Goal: Task Accomplishment & Management: Complete application form

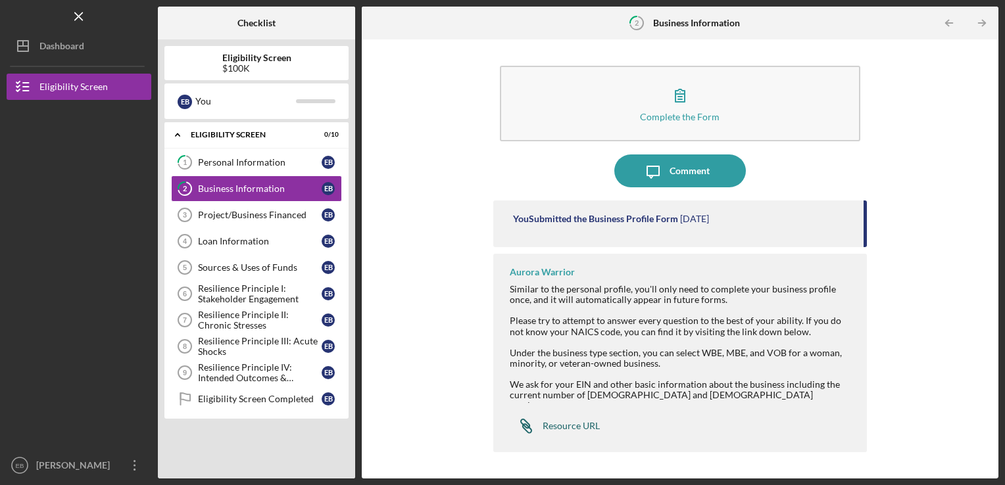
click at [576, 421] on div "Resource URL" at bounding box center [571, 426] width 57 height 11
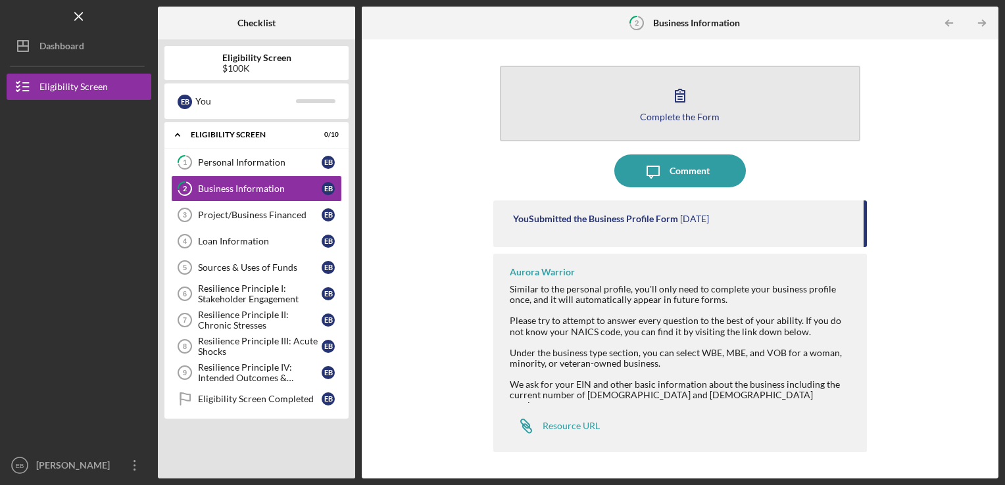
click at [676, 103] on icon "button" at bounding box center [680, 95] width 33 height 33
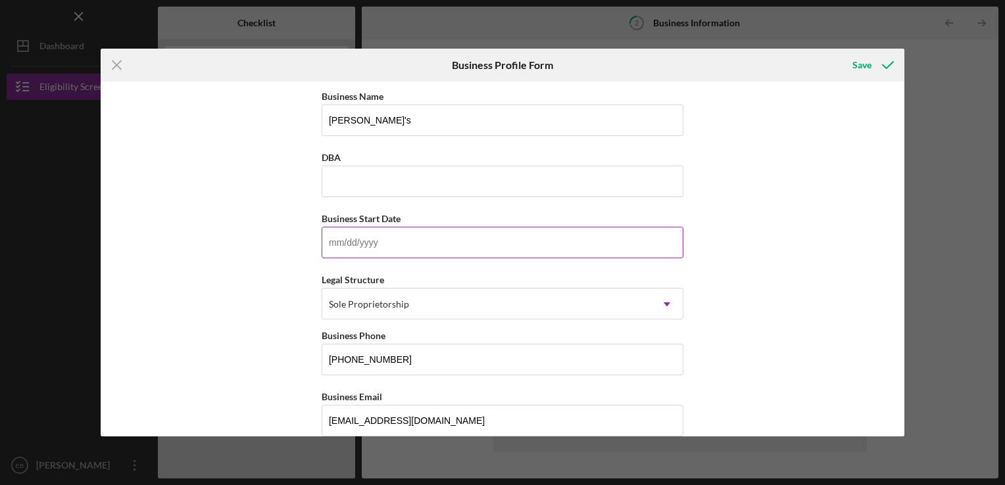
click at [341, 240] on input "Business Start Date" at bounding box center [503, 243] width 362 height 32
type input "[DATE]"
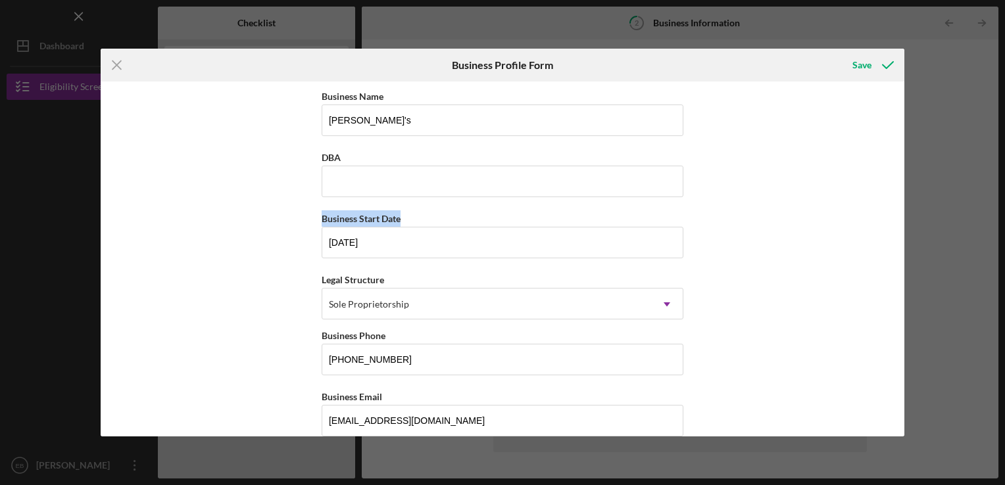
drag, startPoint x: 900, startPoint y: 160, endPoint x: 897, endPoint y: 206, distance: 45.5
click at [897, 206] on div "Business Name [PERSON_NAME]'s DBA Business Start Date [DATE] Legal Structure So…" at bounding box center [503, 259] width 804 height 355
drag, startPoint x: 897, startPoint y: 206, endPoint x: 835, endPoint y: 185, distance: 65.1
click at [835, 185] on div "Business Name [PERSON_NAME]'s DBA Business Start Date [DATE] Legal Structure So…" at bounding box center [503, 259] width 804 height 355
click at [732, 366] on div "Business Name [PERSON_NAME]'s DBA Business Start Date [DATE] Legal Structure So…" at bounding box center [503, 259] width 804 height 355
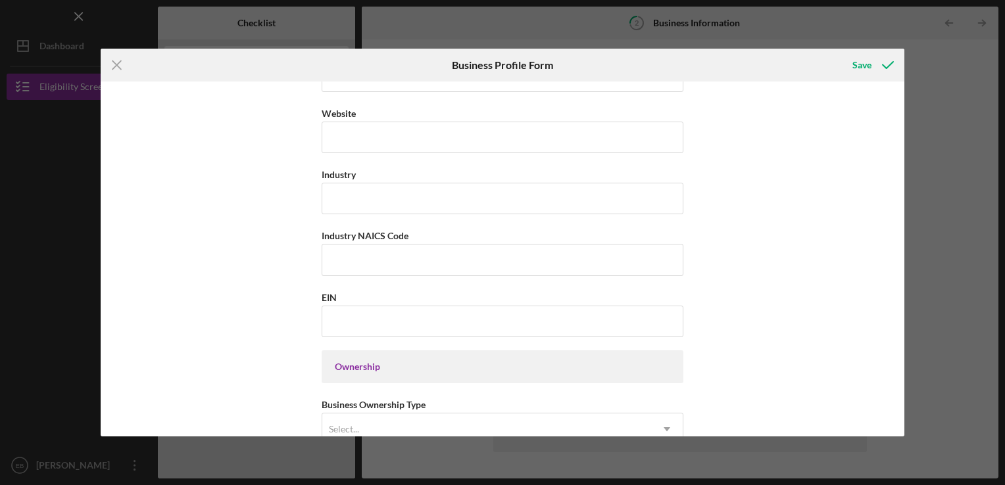
scroll to position [347, 0]
click at [339, 195] on input "Industry" at bounding box center [503, 197] width 362 height 32
type input "Food and Beverage"
click at [327, 249] on input "Industry NAICS Code" at bounding box center [503, 258] width 362 height 32
type input "722320"
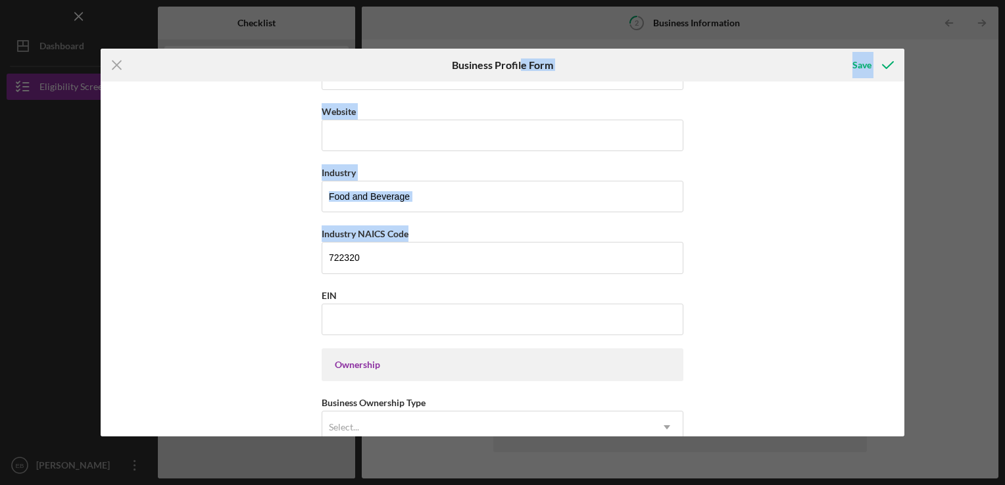
drag, startPoint x: 908, startPoint y: 211, endPoint x: 515, endPoint y: 70, distance: 417.9
click at [515, 70] on div "Icon/Menu Close Business Profile Form Save Business Name [PERSON_NAME]'s DBA Bu…" at bounding box center [502, 242] width 1005 height 485
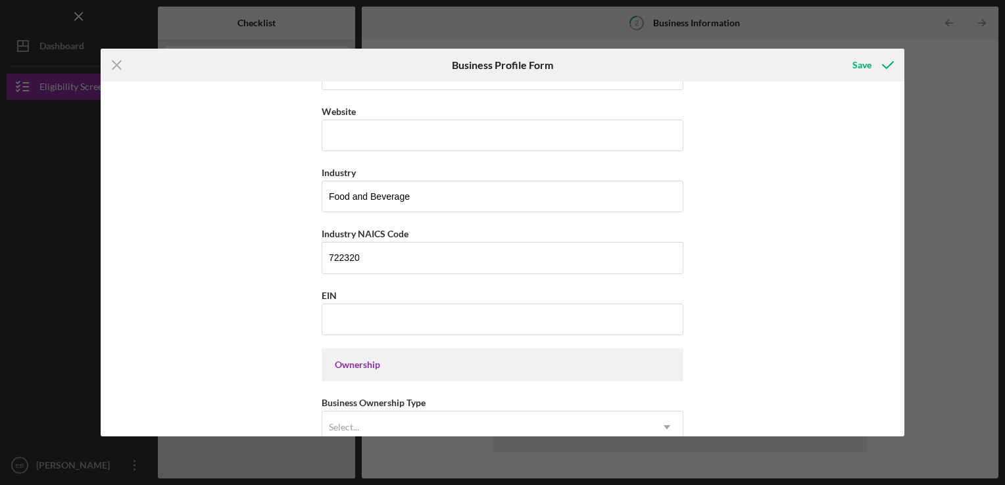
click at [762, 331] on div "Business Name [PERSON_NAME]'s DBA Business Start Date [DATE] Legal Structure So…" at bounding box center [503, 259] width 804 height 355
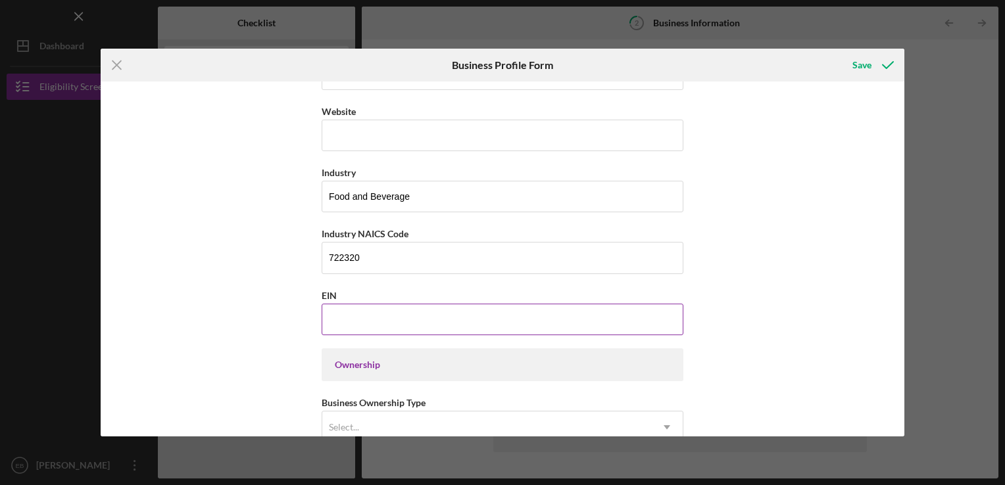
click at [343, 312] on input "EIN" at bounding box center [503, 320] width 362 height 32
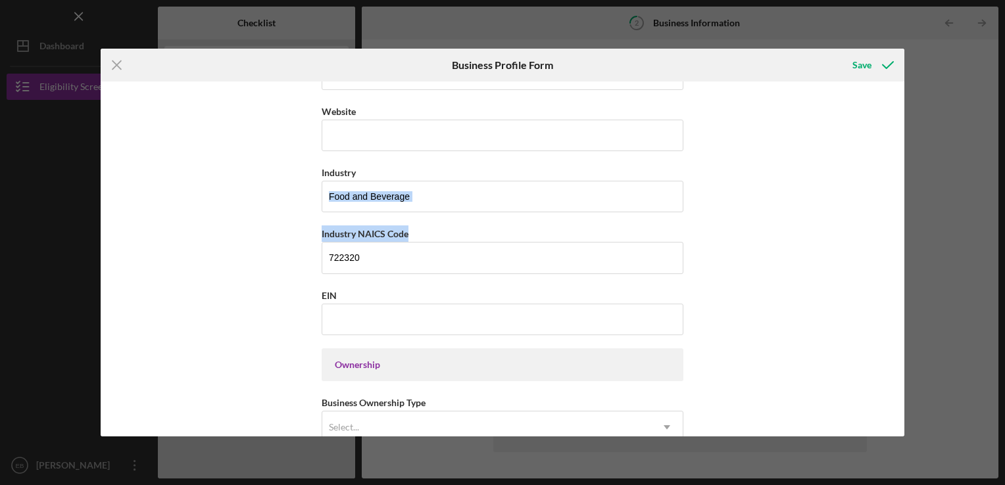
drag, startPoint x: 900, startPoint y: 216, endPoint x: 892, endPoint y: 157, distance: 59.1
click at [892, 157] on div "Business Name [PERSON_NAME]'s DBA Business Start Date [DATE] Legal Structure So…" at bounding box center [503, 259] width 804 height 355
click at [766, 268] on div "Business Name [PERSON_NAME]'s DBA Business Start Date [DATE] Legal Structure So…" at bounding box center [503, 259] width 804 height 355
drag, startPoint x: 900, startPoint y: 238, endPoint x: 898, endPoint y: 303, distance: 65.1
click at [898, 303] on div "Business Name [PERSON_NAME]'s DBA Business Start Date [DATE] Legal Structure So…" at bounding box center [503, 259] width 804 height 355
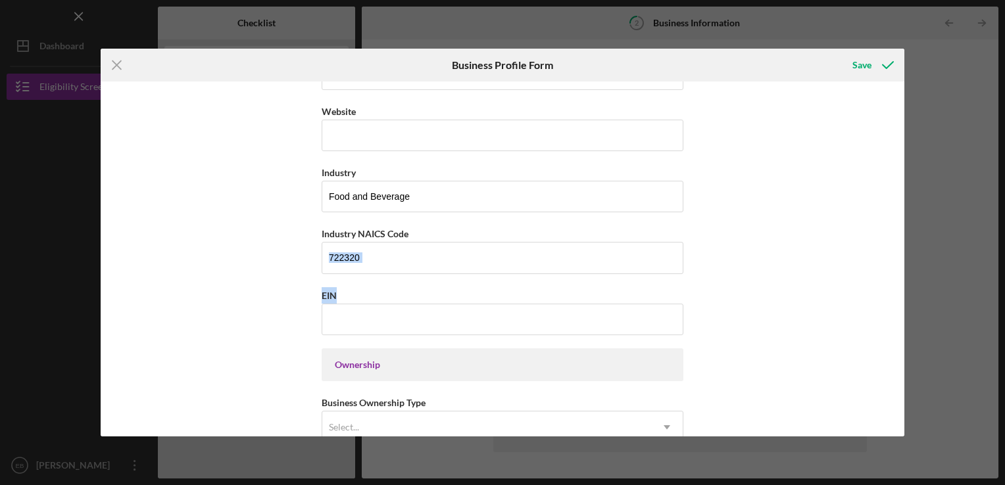
drag, startPoint x: 898, startPoint y: 303, endPoint x: 856, endPoint y: 290, distance: 44.7
click at [856, 290] on div "Business Name [PERSON_NAME]'s DBA Business Start Date [DATE] Legal Structure So…" at bounding box center [503, 259] width 804 height 355
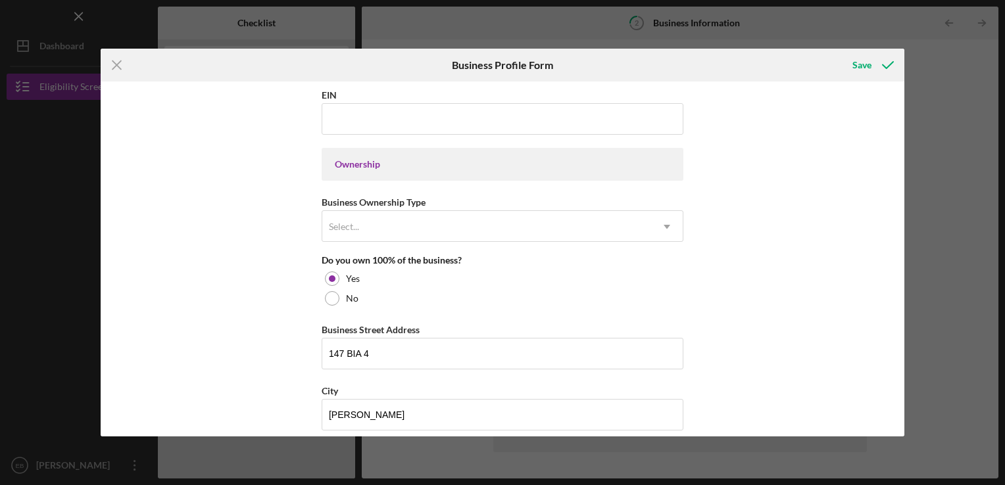
scroll to position [550, 0]
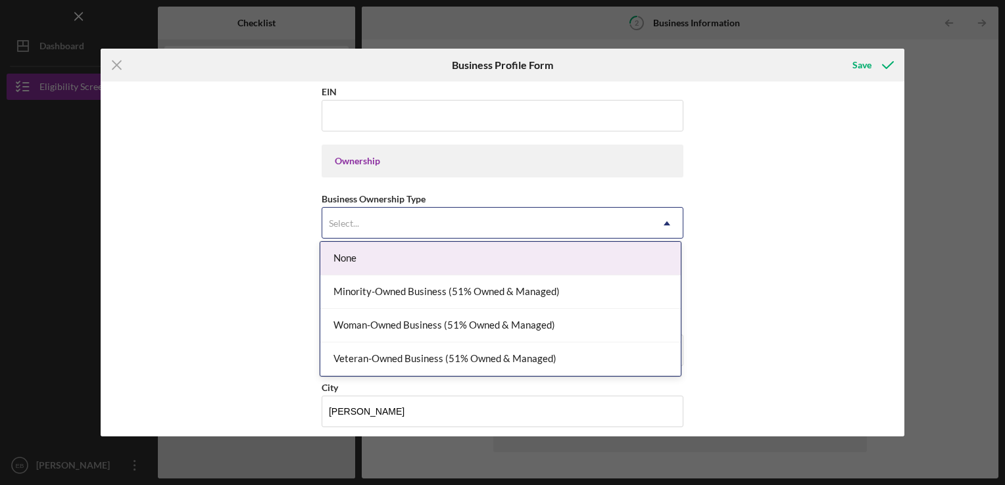
click at [666, 221] on use at bounding box center [667, 223] width 7 height 4
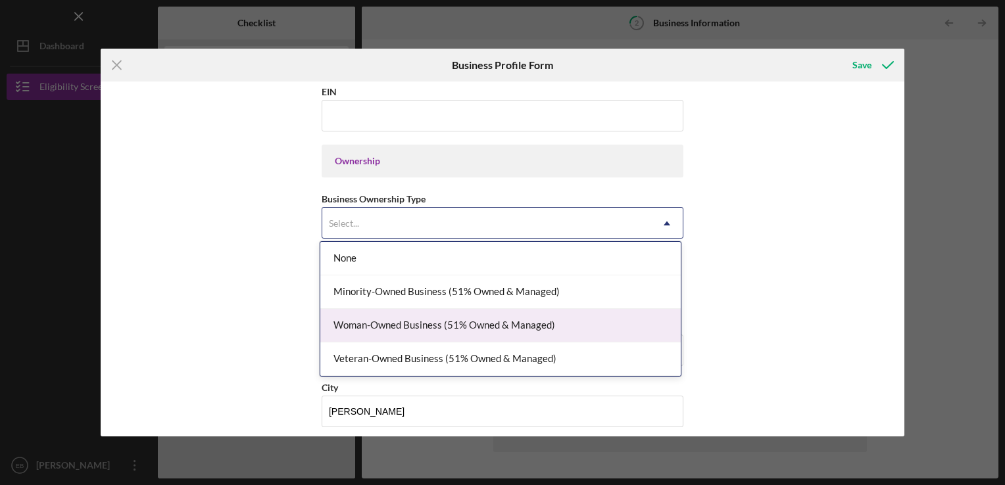
click at [568, 317] on div "Woman-Owned Business (51% Owned & Managed)" at bounding box center [500, 326] width 360 height 34
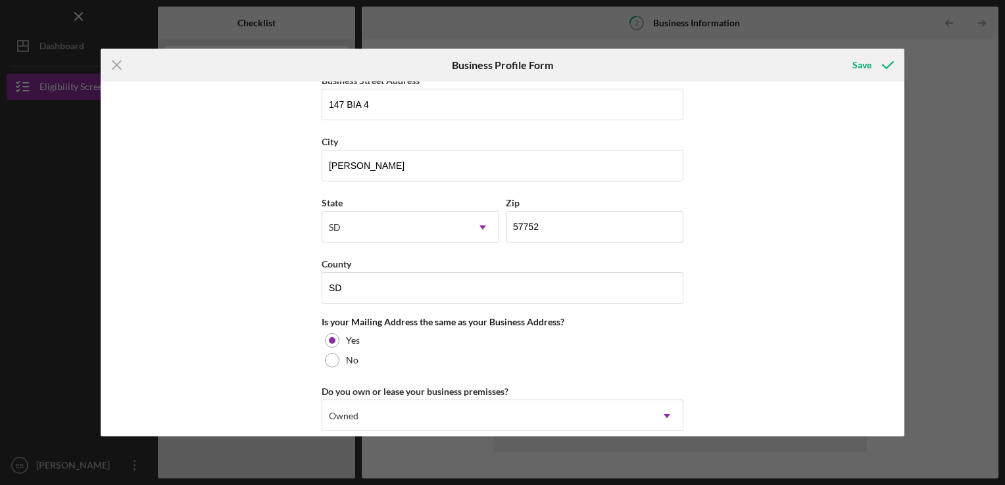
scroll to position [798, 0]
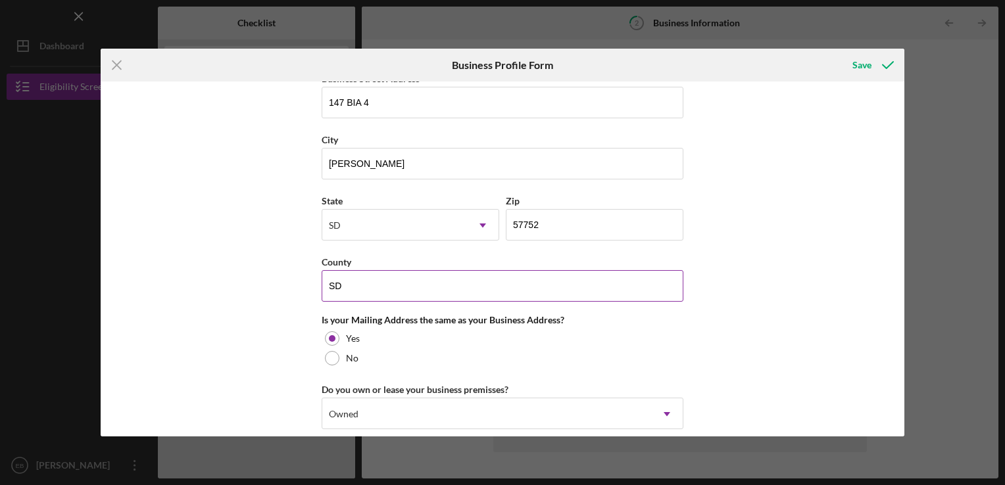
click at [350, 282] on input "SD" at bounding box center [503, 286] width 362 height 32
type input "S"
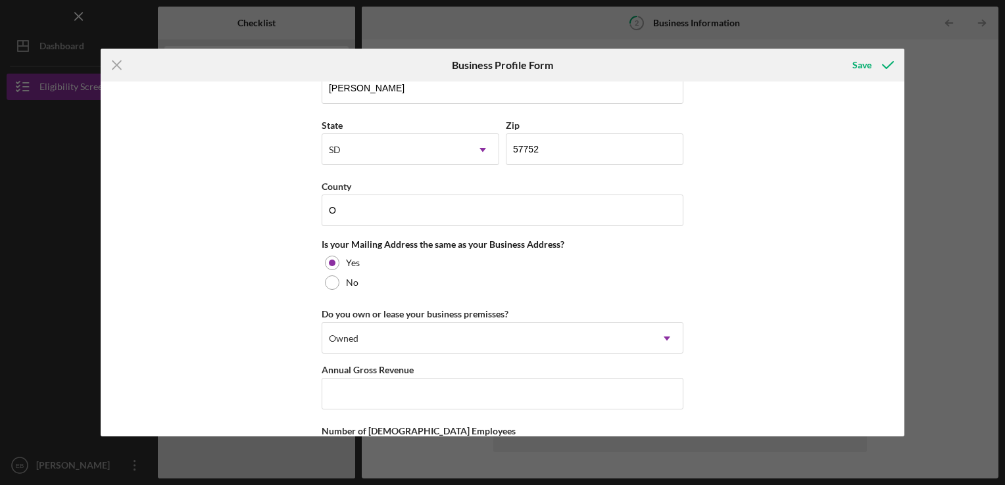
scroll to position [902, 0]
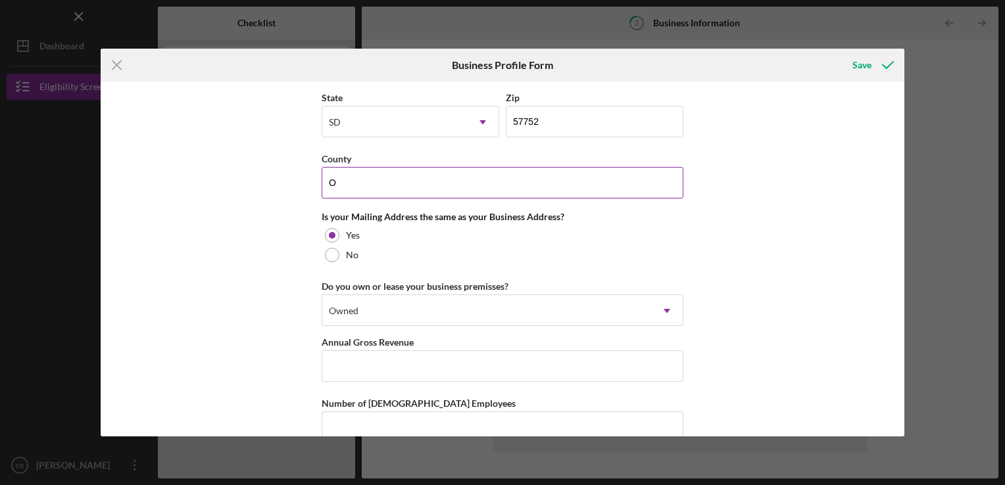
click at [336, 183] on input "O" at bounding box center [503, 183] width 362 height 32
type input "Oglala [GEOGRAPHIC_DATA]"
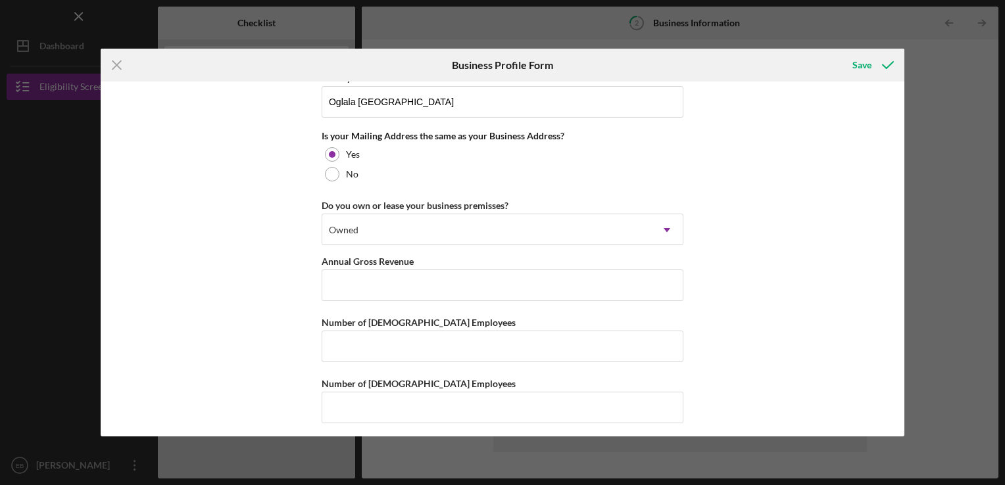
scroll to position [985, 0]
click at [115, 64] on line at bounding box center [116, 65] width 9 height 9
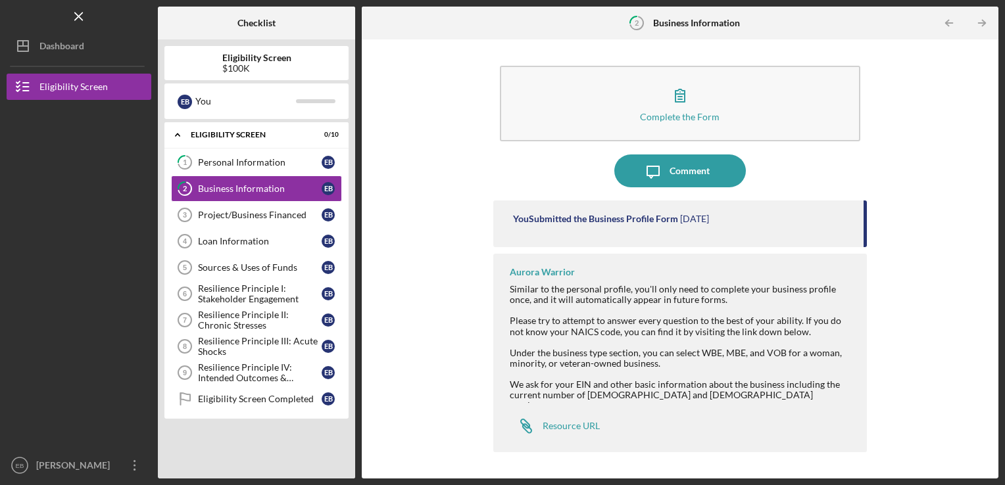
click at [959, 338] on div "Complete the Form Form Icon/Message Comment You Submitted the Business Profile …" at bounding box center [679, 259] width 623 height 426
click at [295, 211] on div "Project/Business Financed" at bounding box center [260, 215] width 124 height 11
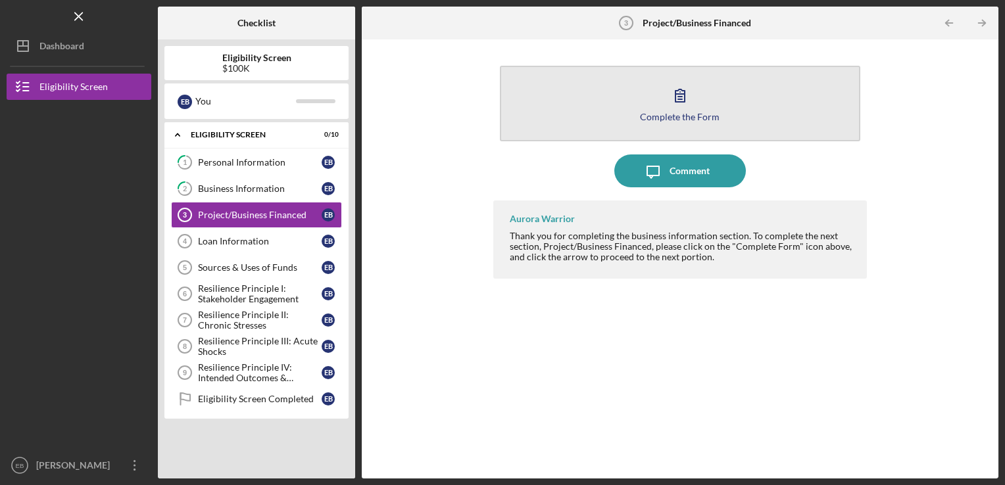
click at [655, 102] on button "Complete the Form Form" at bounding box center [680, 104] width 361 height 76
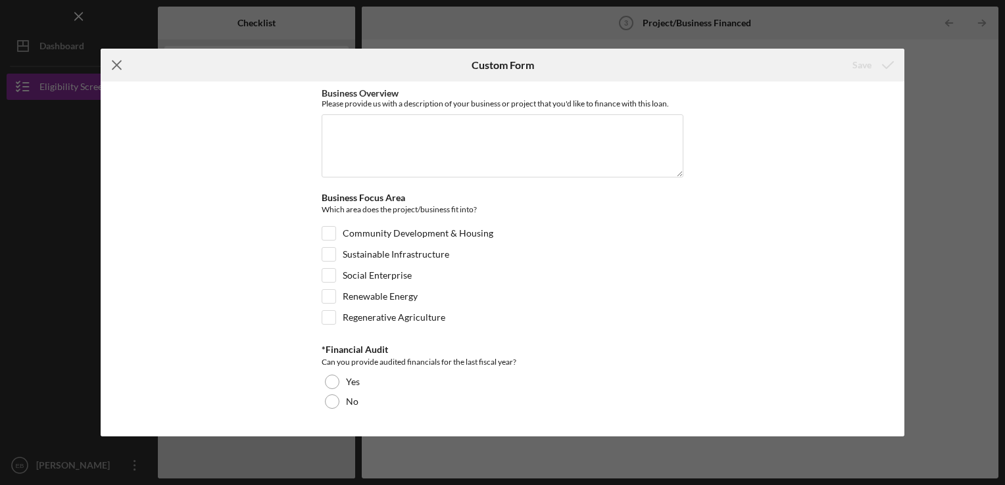
click at [116, 64] on line at bounding box center [116, 65] width 9 height 9
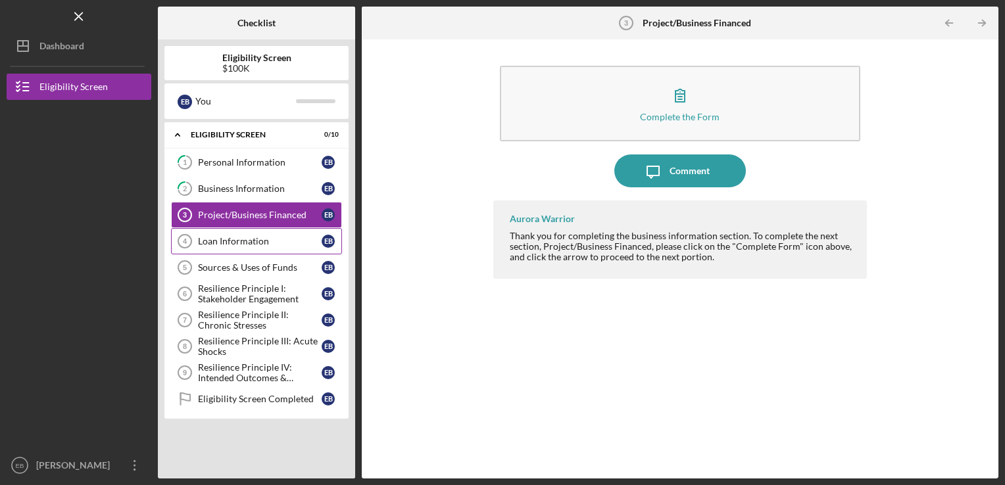
click at [241, 240] on div "Loan Information" at bounding box center [260, 241] width 124 height 11
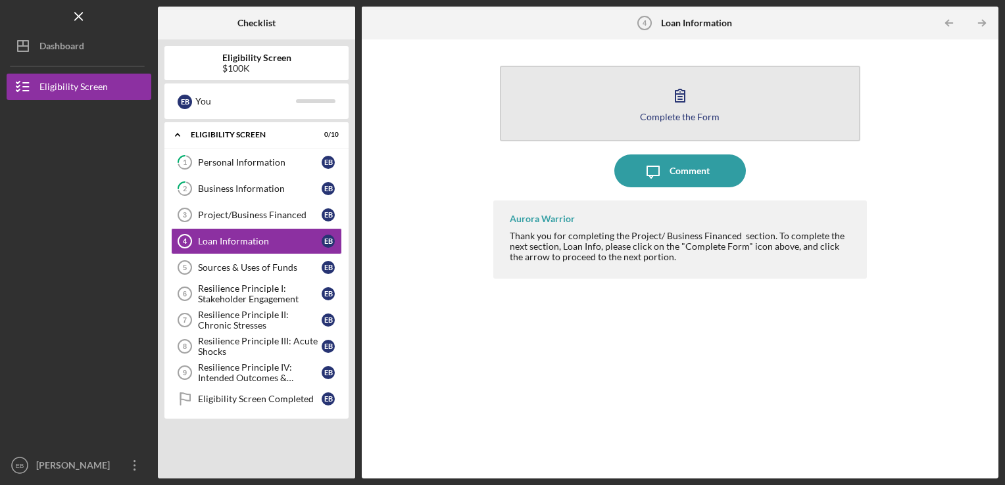
click at [666, 112] on div "Complete the Form" at bounding box center [680, 117] width 80 height 10
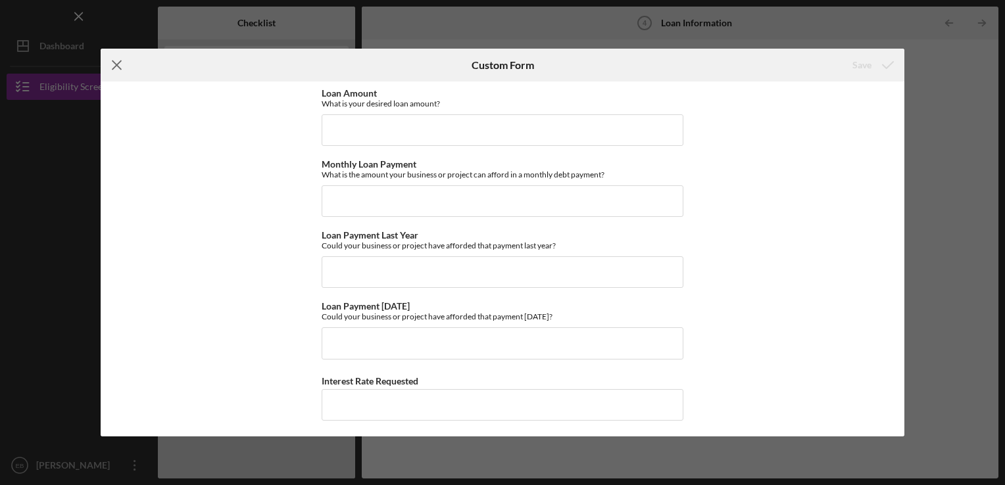
click at [116, 62] on icon "Icon/Menu Close" at bounding box center [117, 65] width 33 height 33
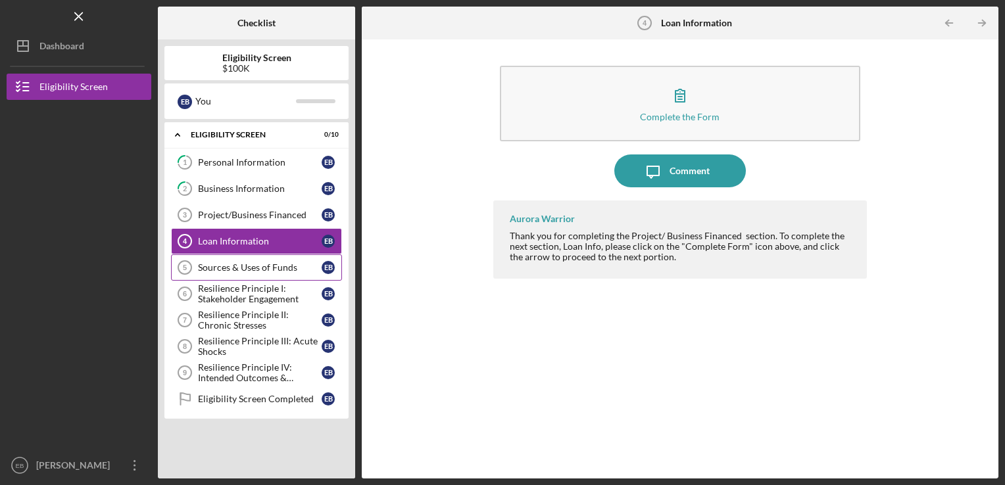
click at [246, 263] on div "Sources & Uses of Funds" at bounding box center [260, 267] width 124 height 11
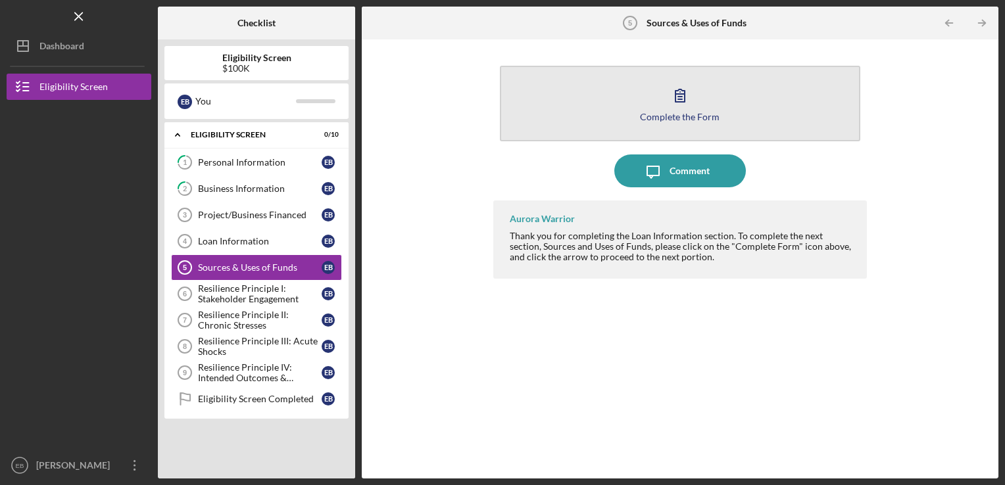
click at [656, 115] on div "Complete the Form" at bounding box center [680, 117] width 80 height 10
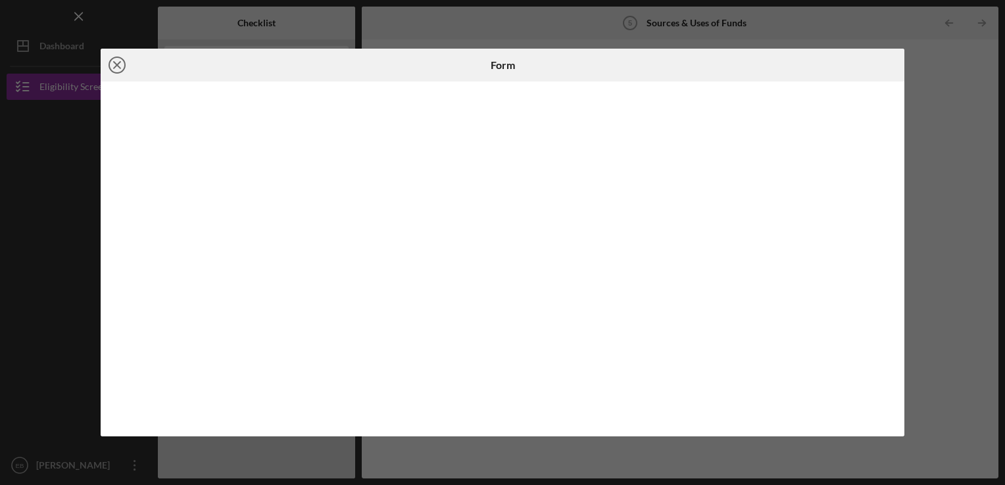
click at [112, 61] on icon "Icon/Close" at bounding box center [117, 65] width 33 height 33
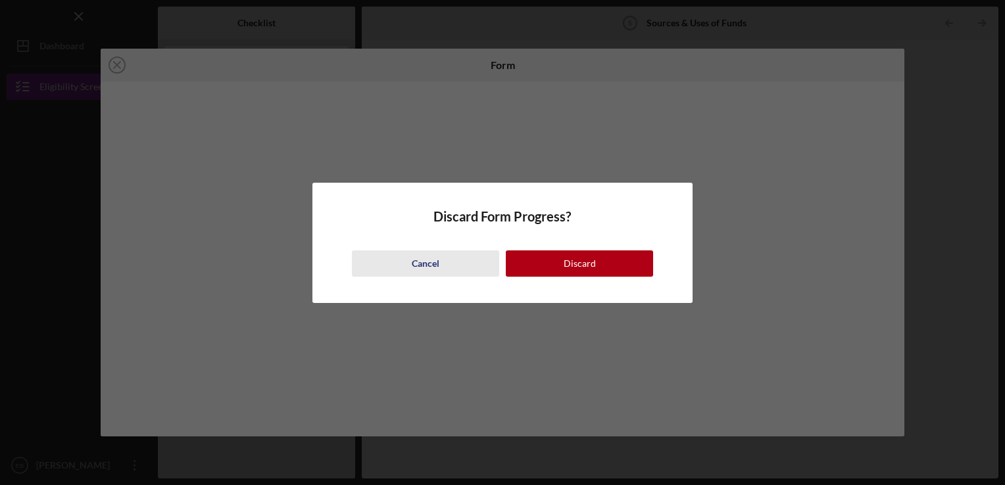
click at [424, 268] on div "Cancel" at bounding box center [426, 264] width 28 height 26
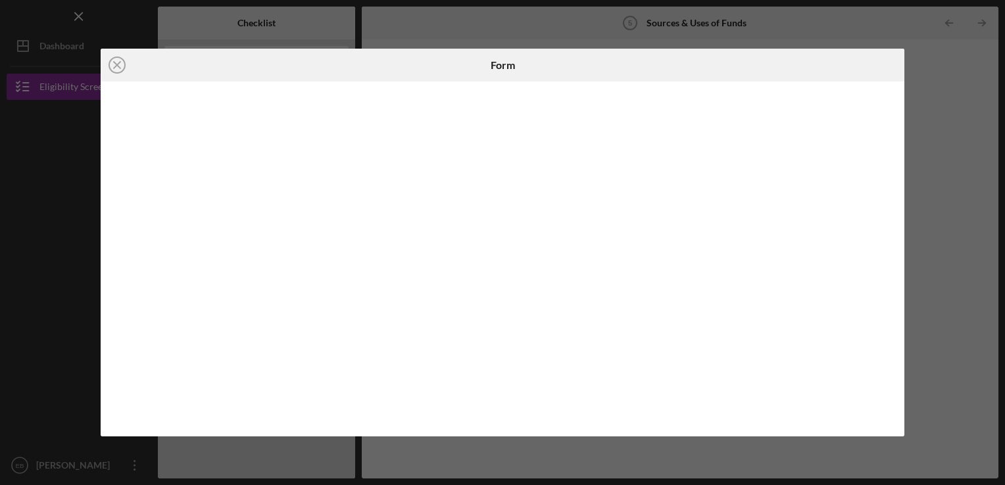
click at [603, 4] on div "Icon/Close Form" at bounding box center [502, 242] width 1005 height 485
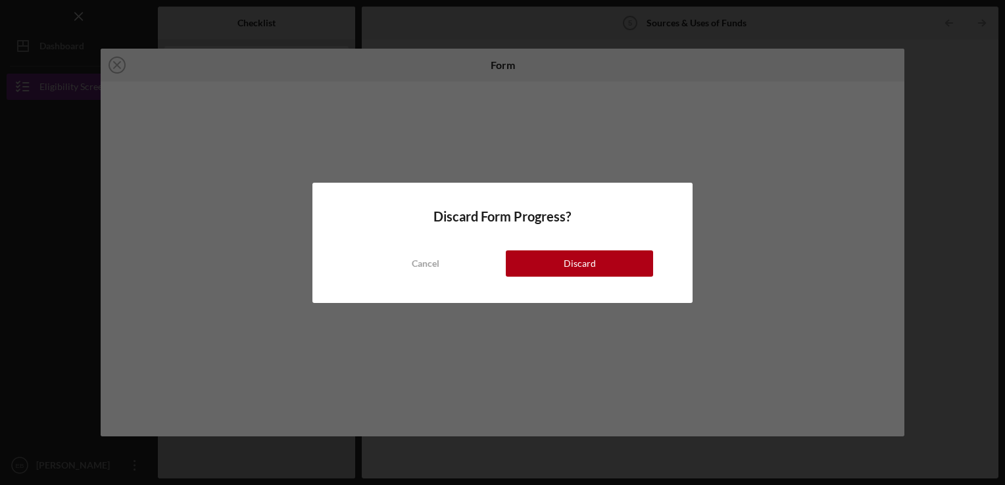
click at [603, 4] on div "Discard Form Progress? Cancel Discard" at bounding box center [502, 242] width 1005 height 485
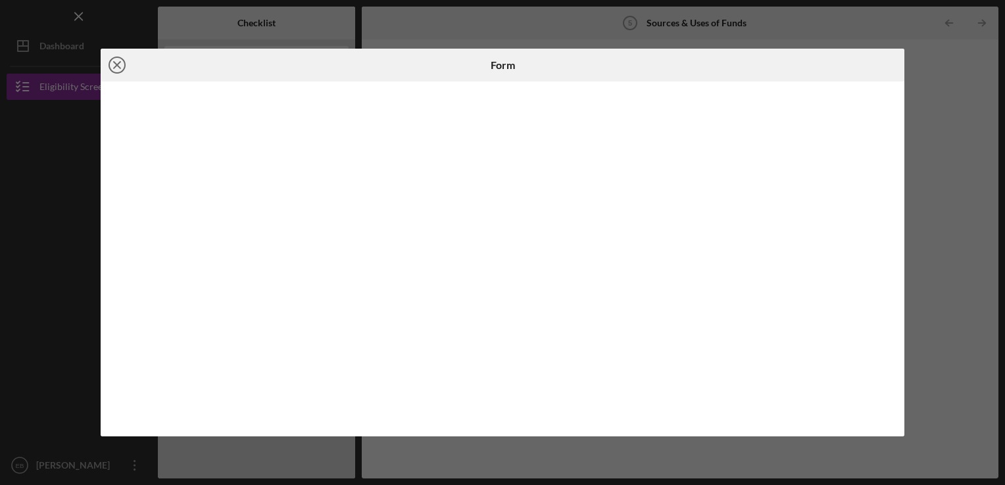
click at [122, 59] on circle at bounding box center [117, 65] width 16 height 16
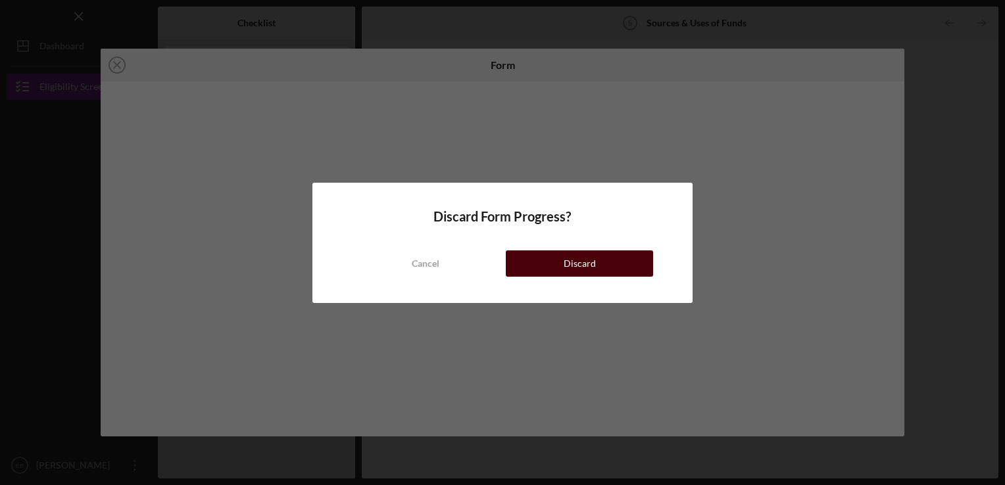
click at [576, 261] on div "Discard" at bounding box center [580, 264] width 32 height 26
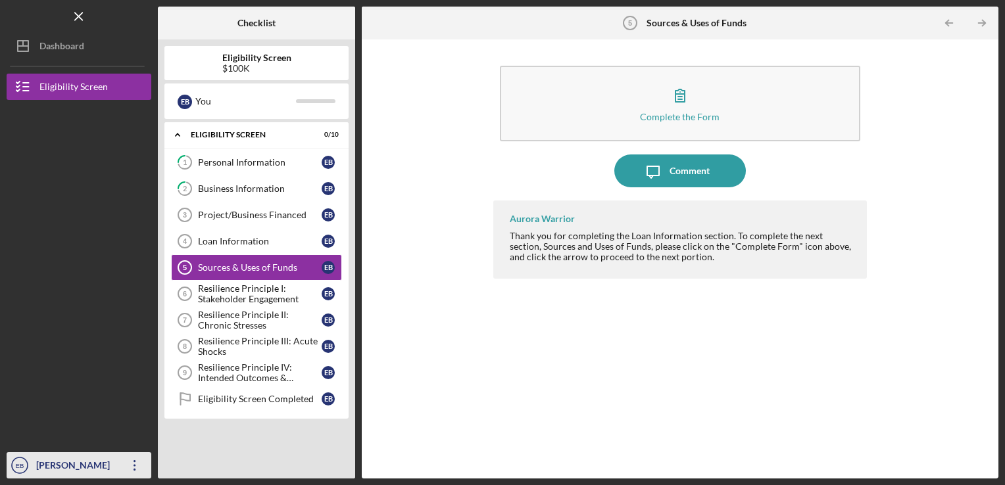
click at [132, 464] on icon "Icon/Overflow" at bounding box center [134, 465] width 33 height 33
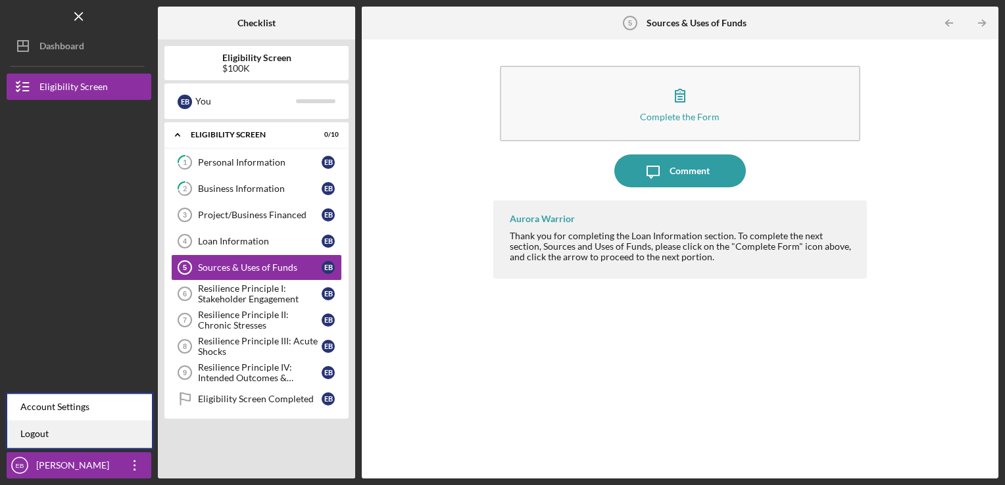
click at [76, 437] on link "Logout" at bounding box center [79, 434] width 145 height 27
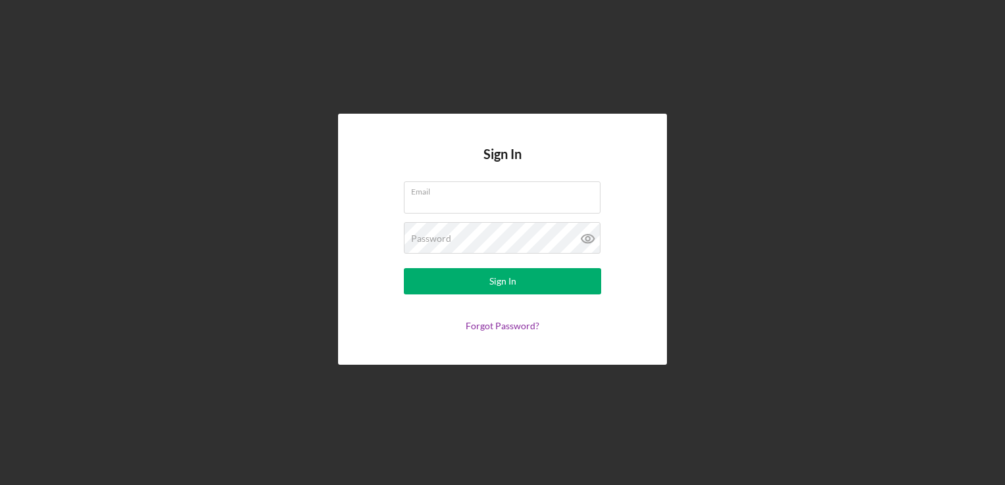
type input "[EMAIL_ADDRESS][DOMAIN_NAME]"
